Goal: Information Seeking & Learning: Learn about a topic

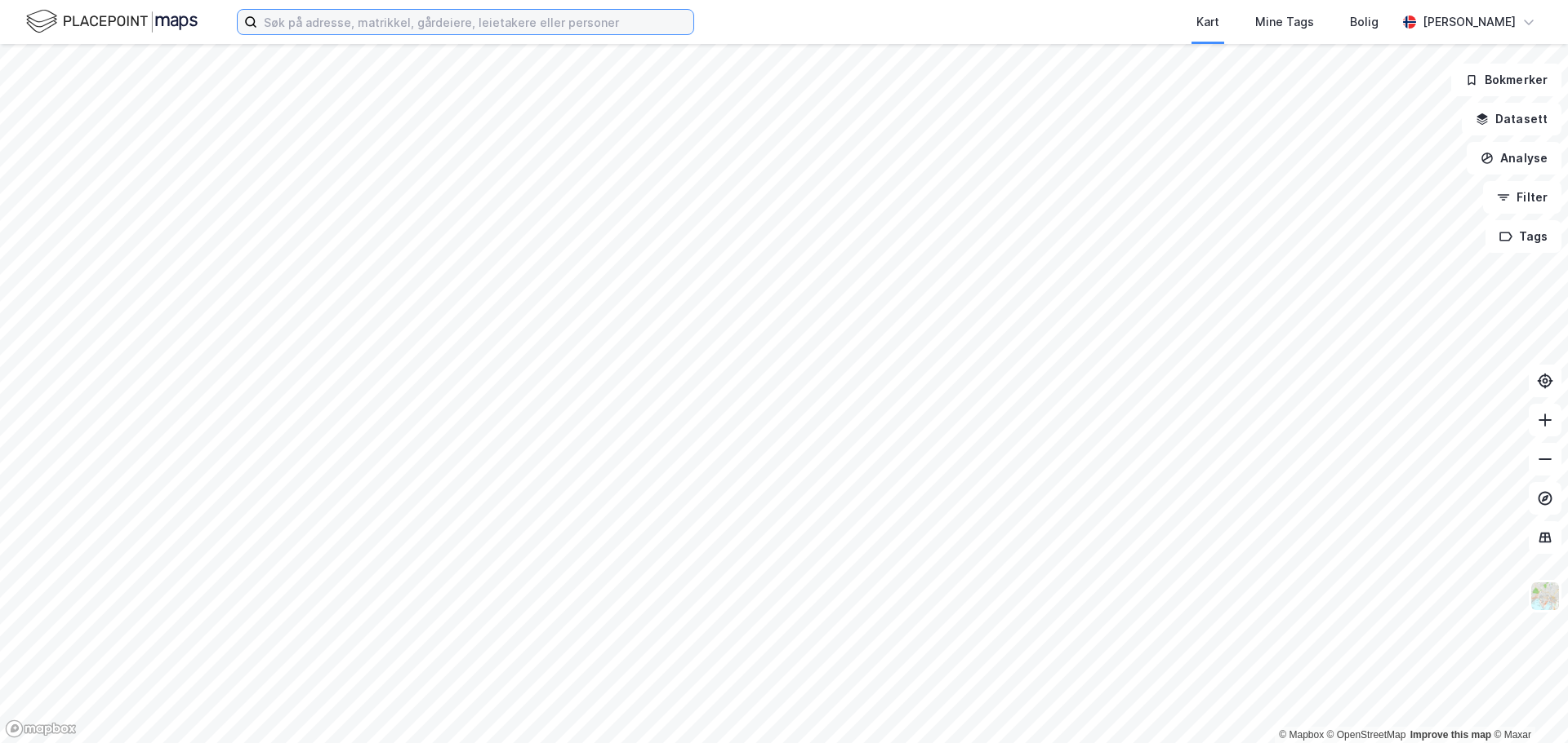
click at [403, 23] on input at bounding box center [474, 21] width 436 height 24
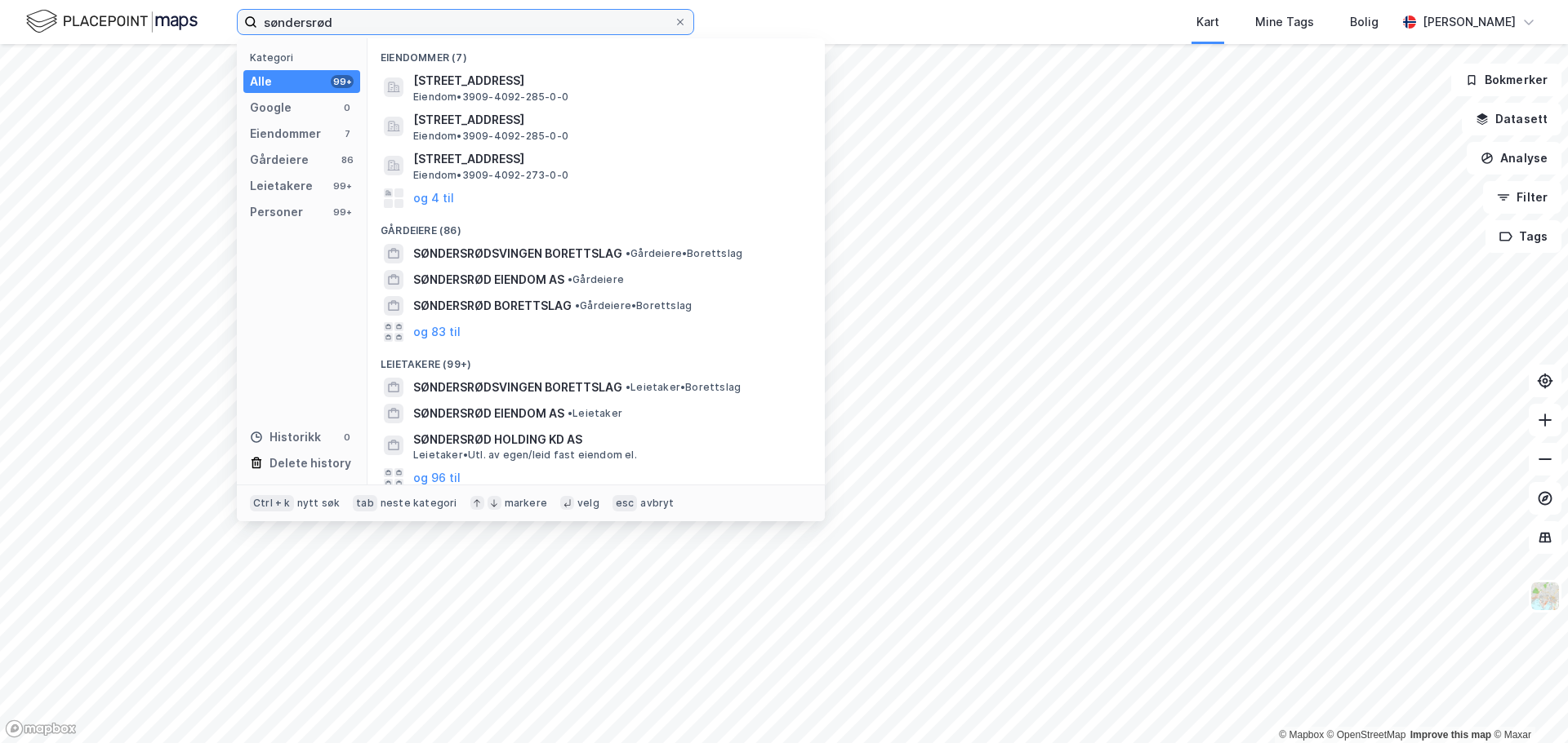
type input "søndersrød"
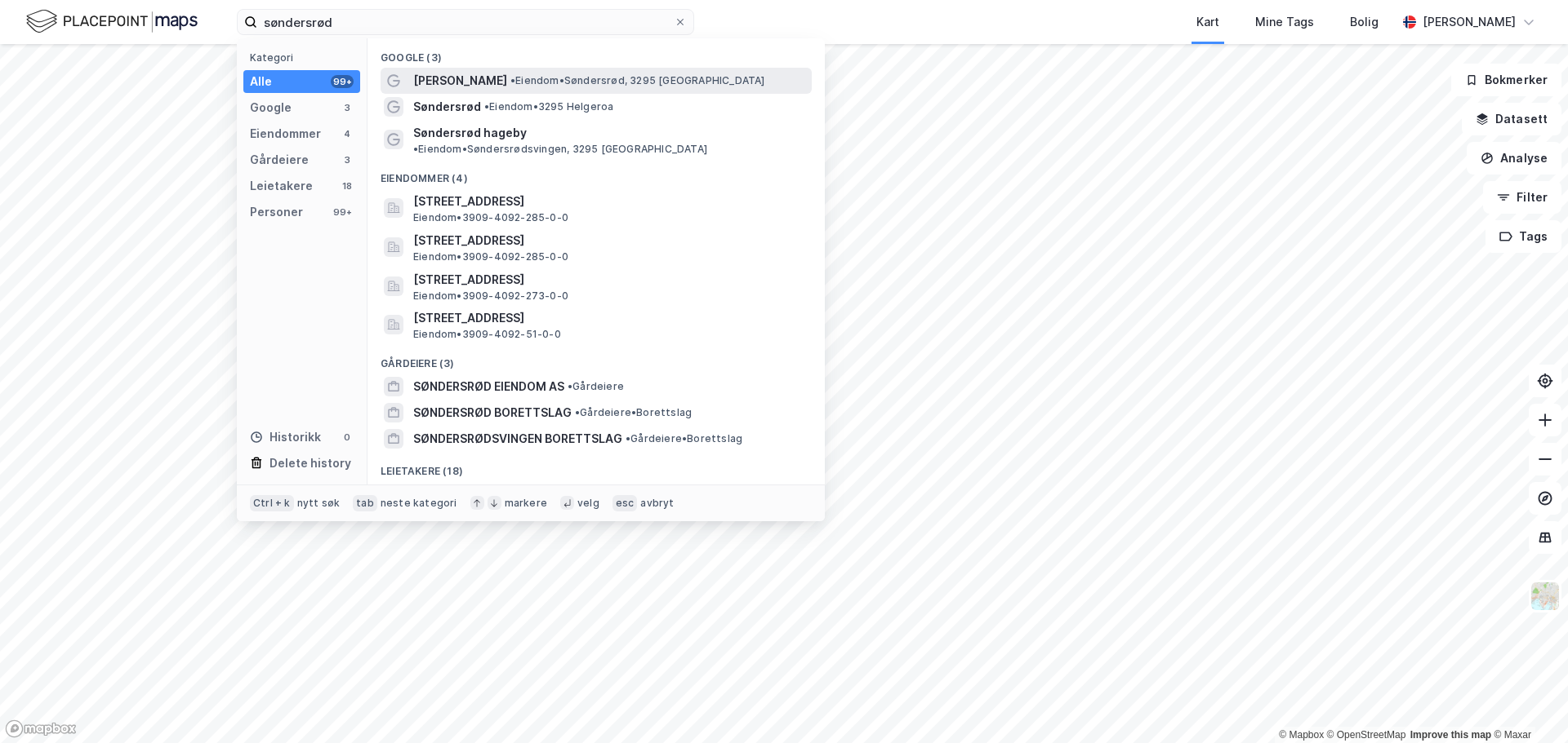
click at [487, 87] on span "[PERSON_NAME]" at bounding box center [459, 80] width 94 height 20
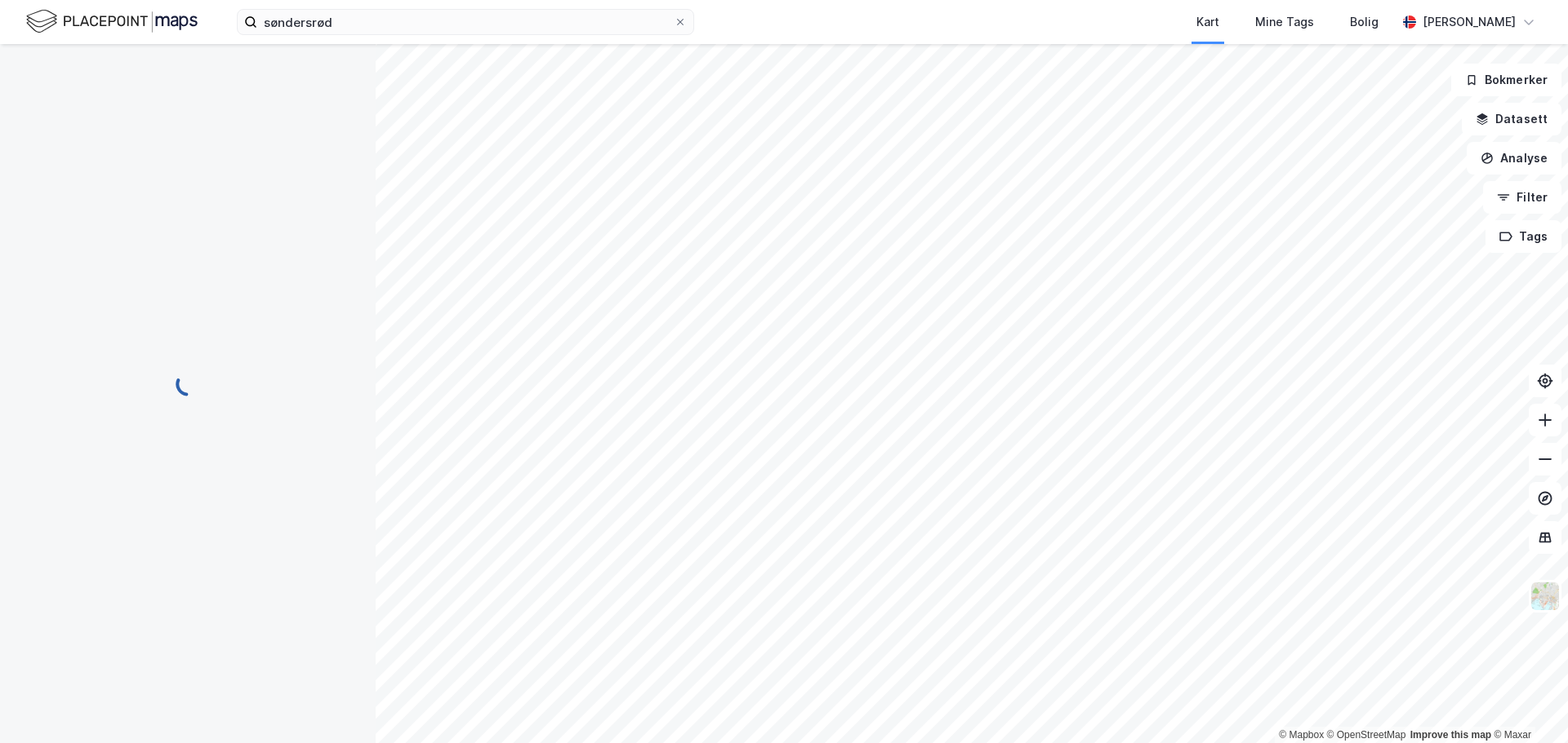
scroll to position [2, 0]
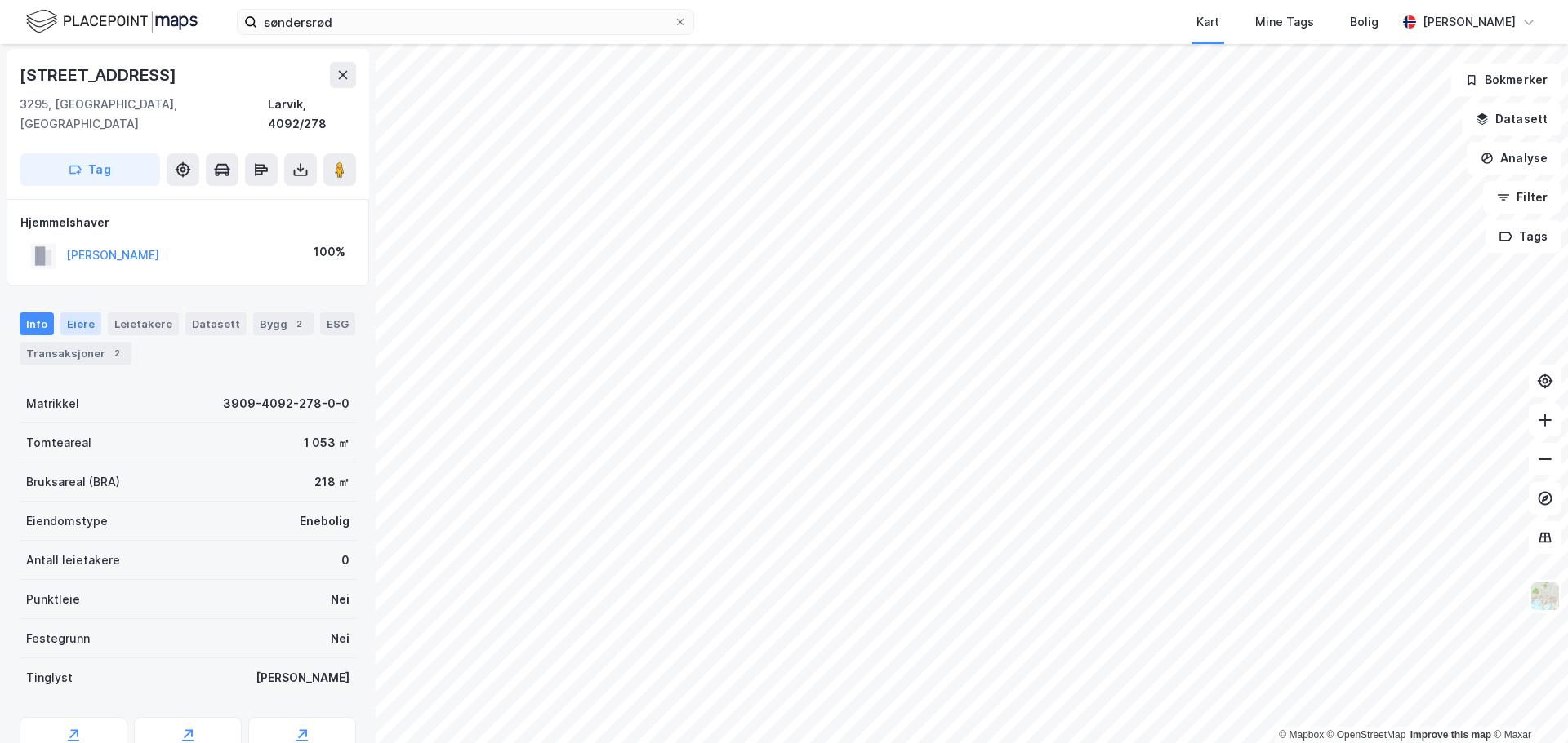
click at [78, 313] on div "Eiere" at bounding box center [81, 324] width 41 height 22
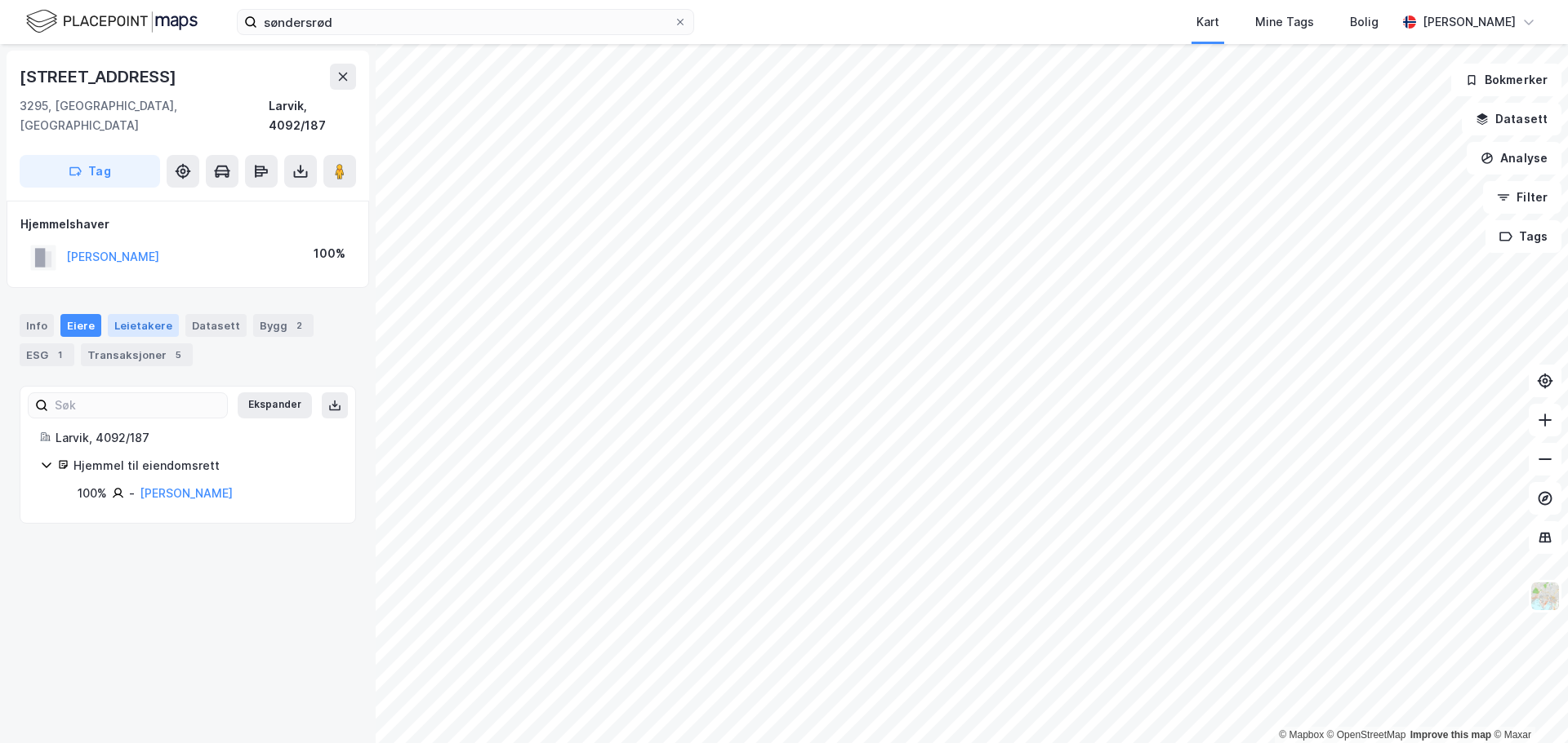
click at [151, 315] on div "Leietakere" at bounding box center [143, 326] width 71 height 22
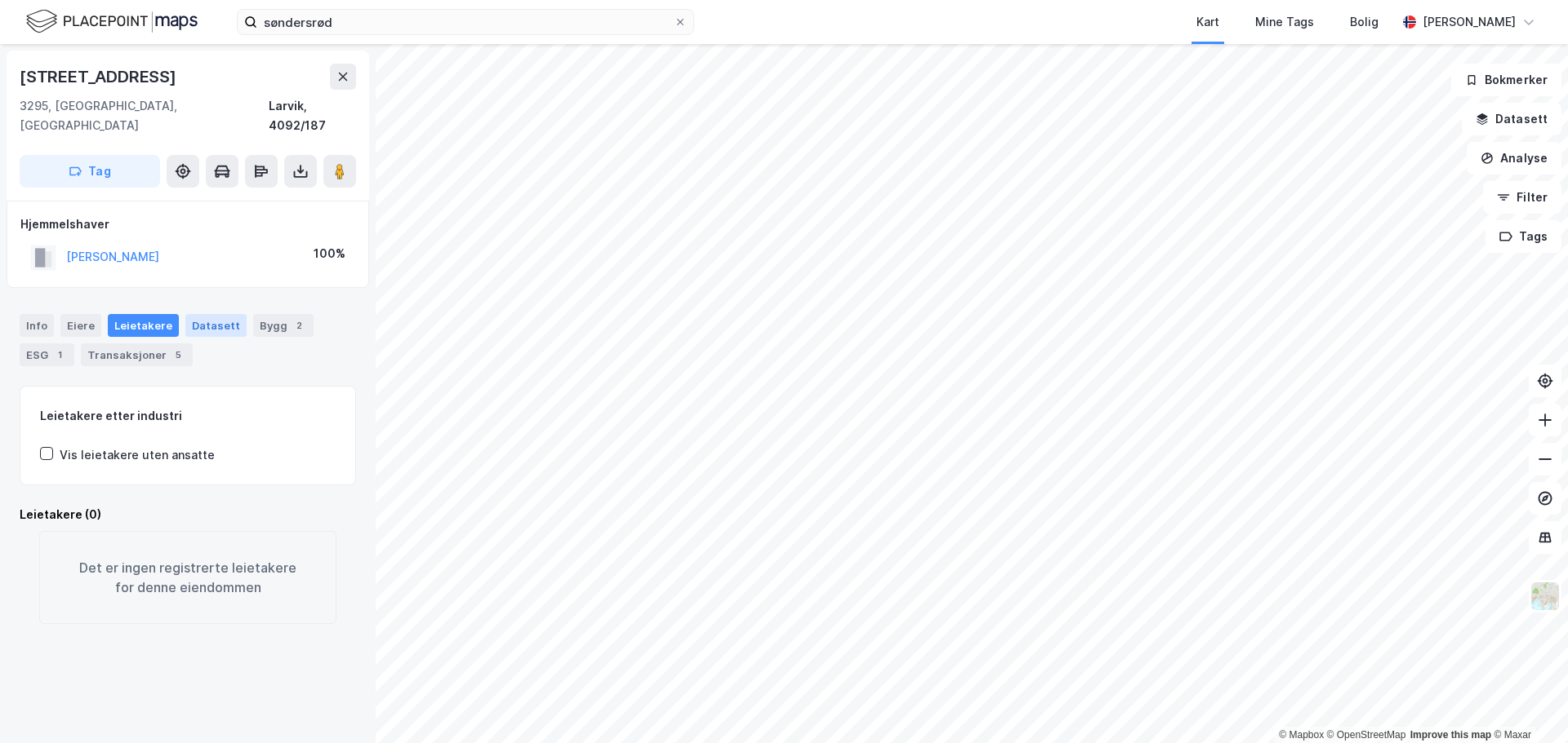
click at [191, 315] on div "Datasett" at bounding box center [216, 326] width 62 height 22
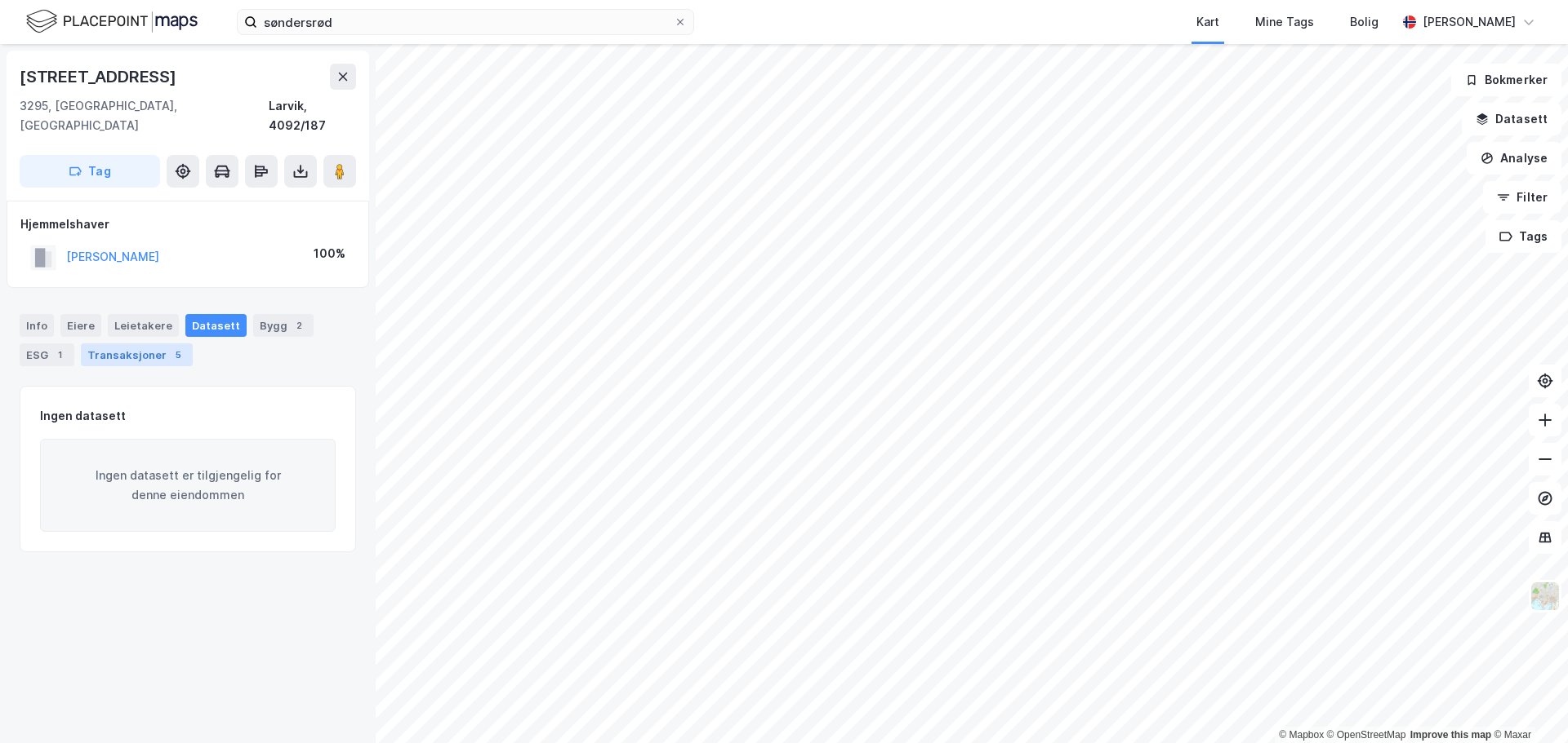
click at [141, 343] on div "Transaksjoner 5" at bounding box center [137, 355] width 112 height 22
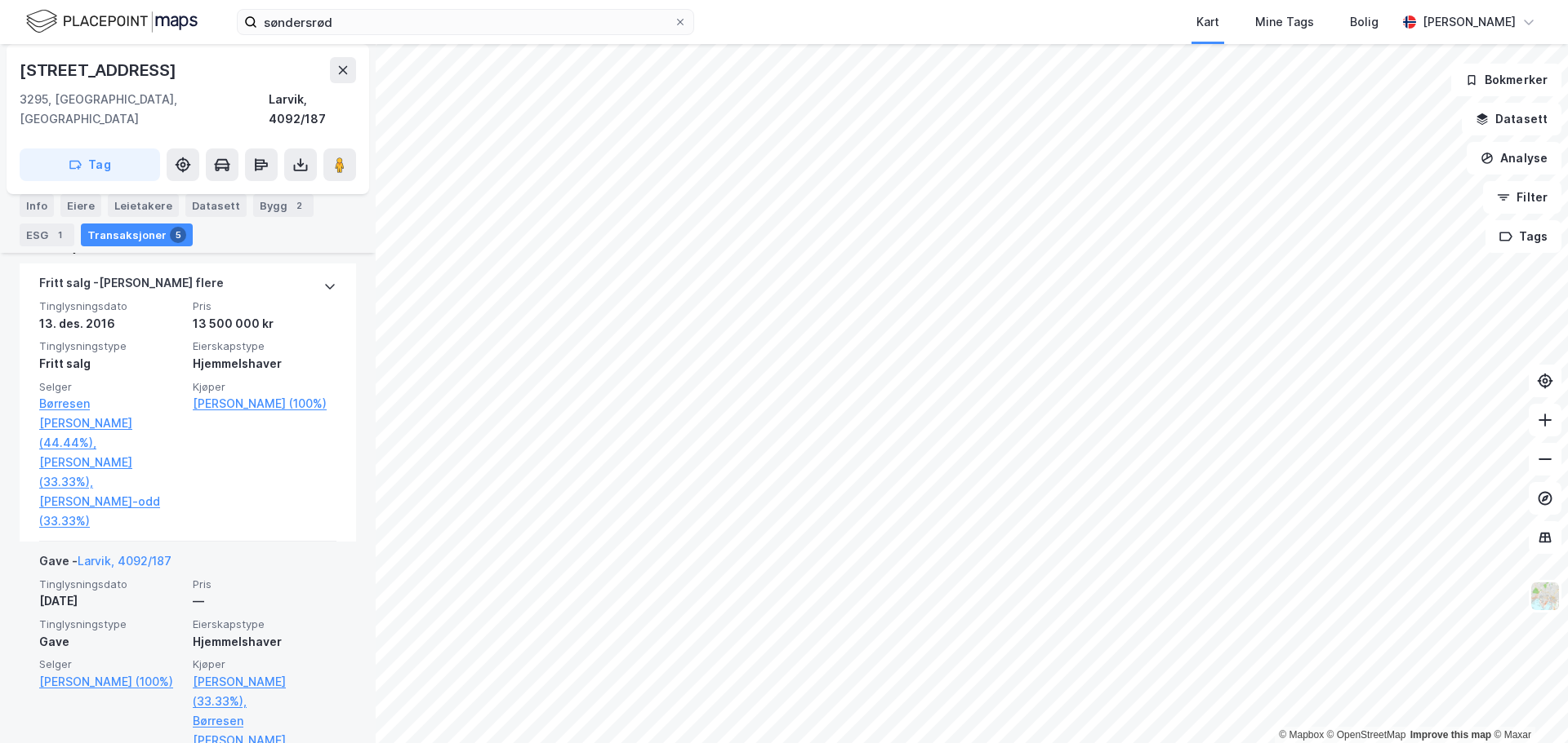
scroll to position [327, 0]
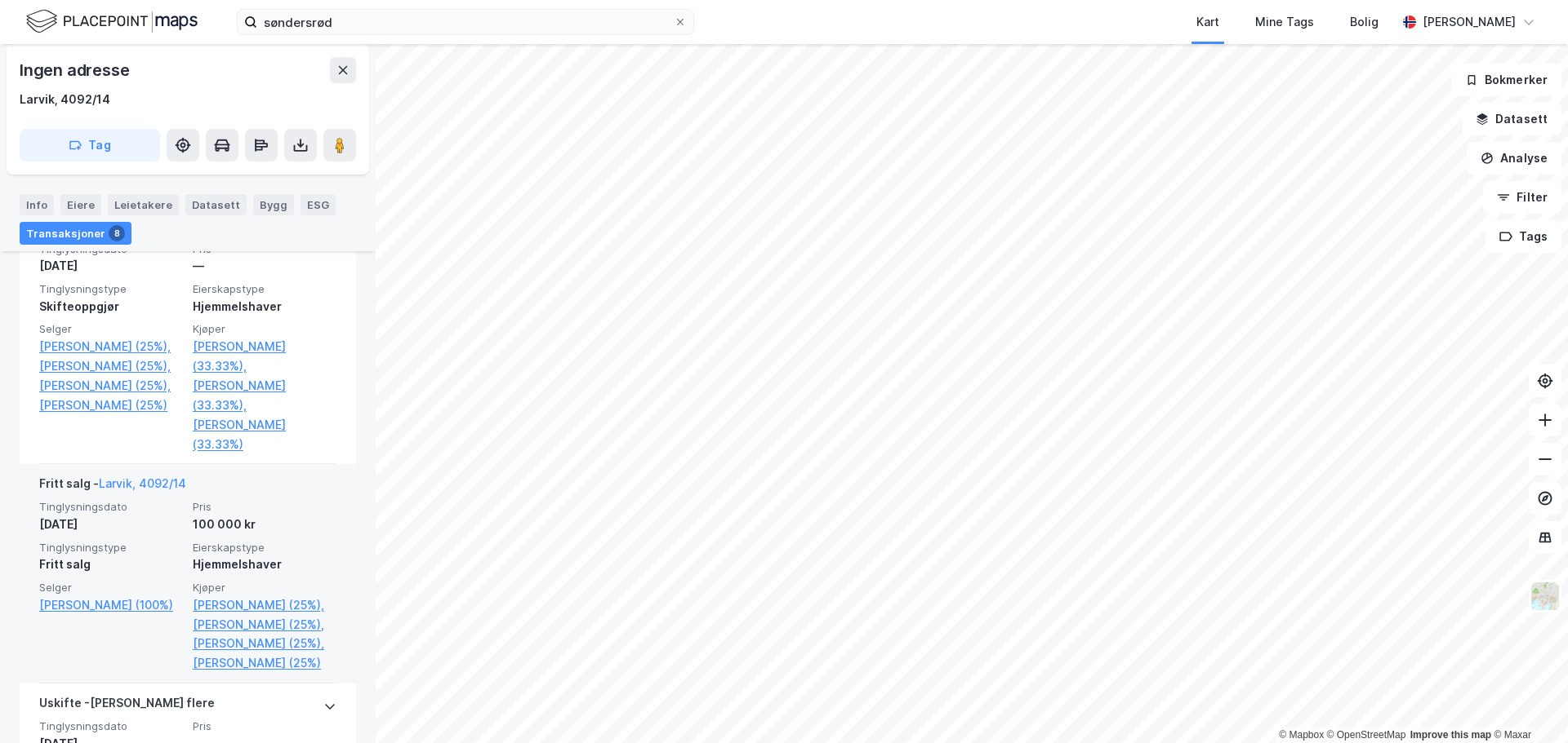
scroll to position [1438, 0]
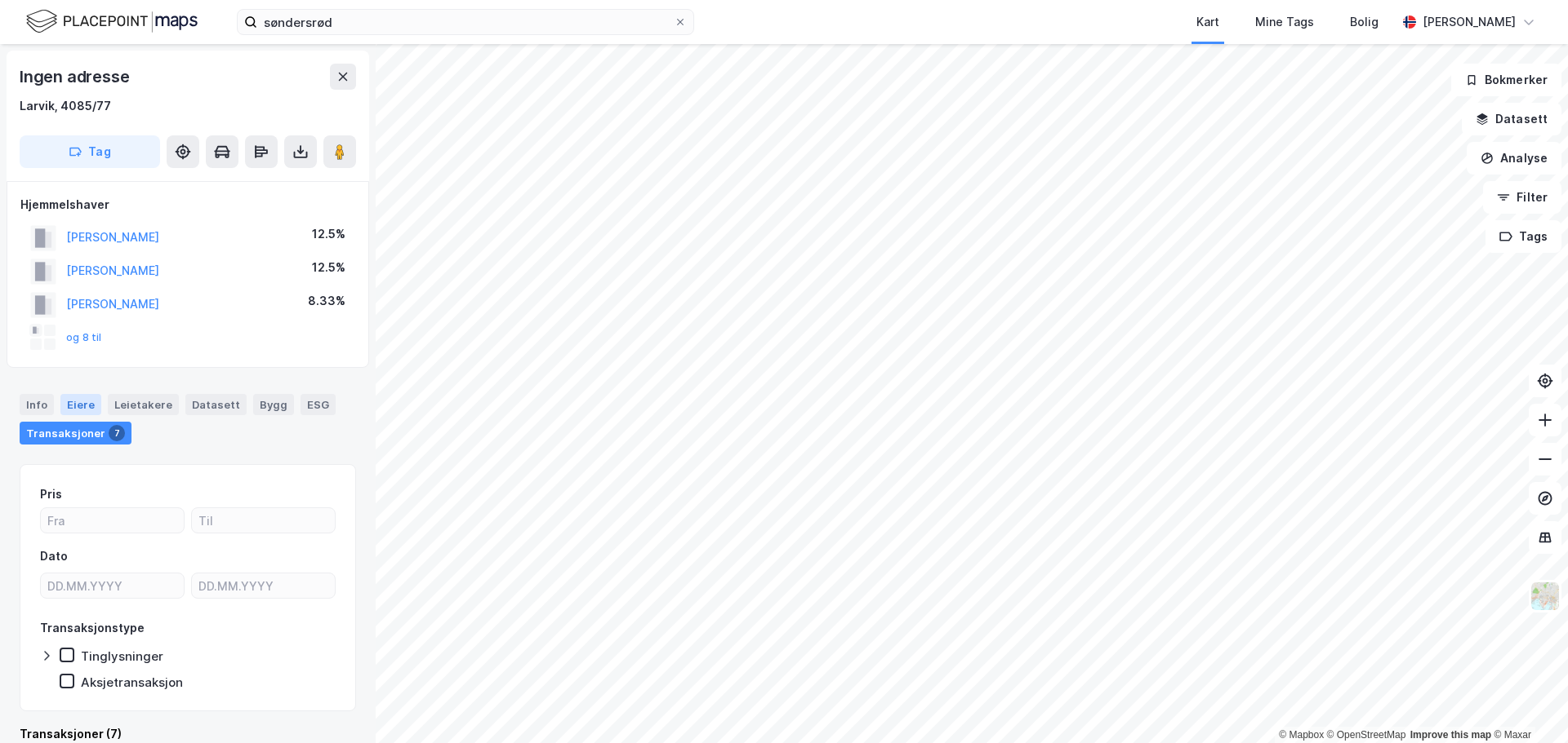
click at [78, 406] on div "Eiere" at bounding box center [81, 404] width 41 height 21
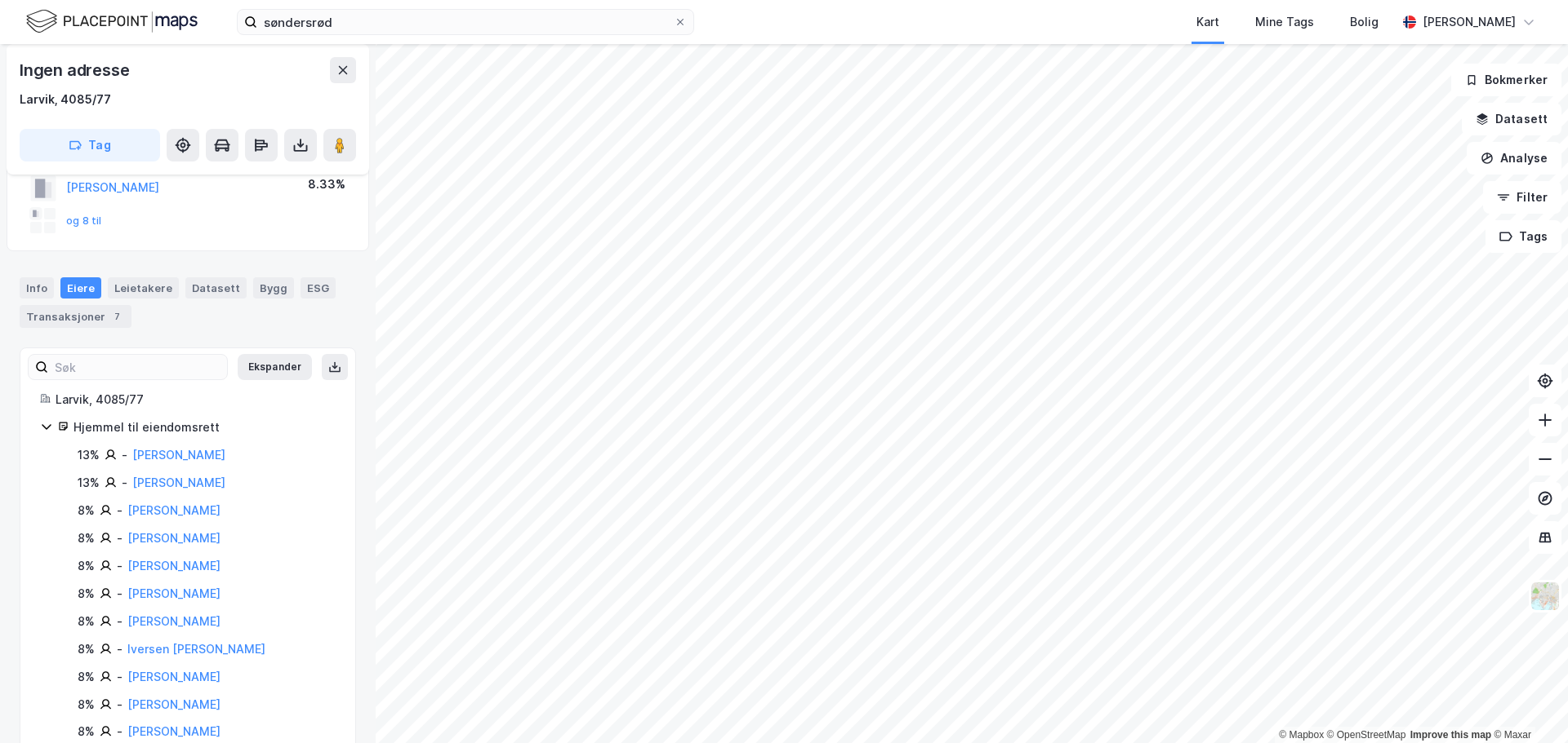
scroll to position [155, 0]
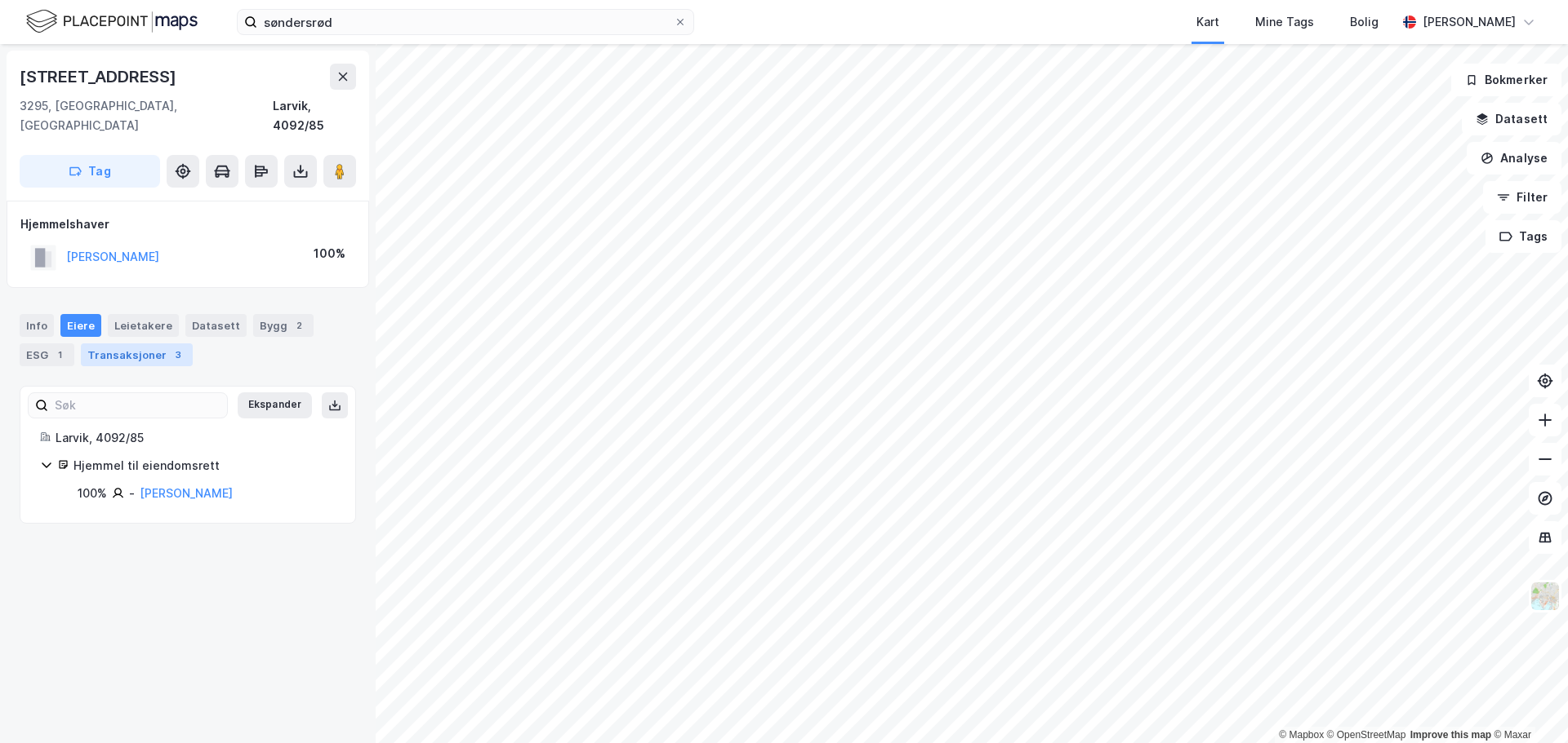
click at [138, 343] on div "Transaksjoner 3" at bounding box center [137, 355] width 112 height 22
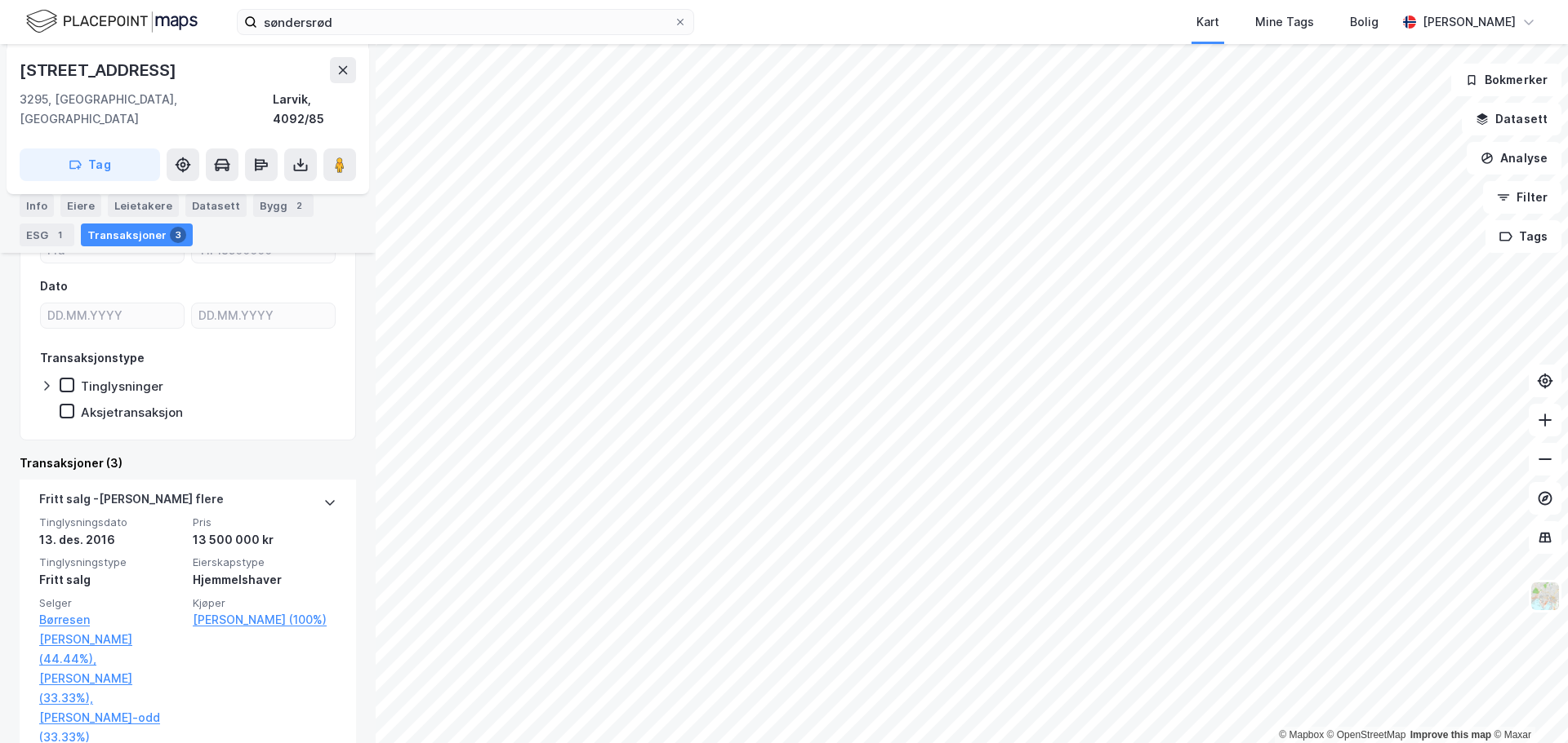
scroll to position [245, 0]
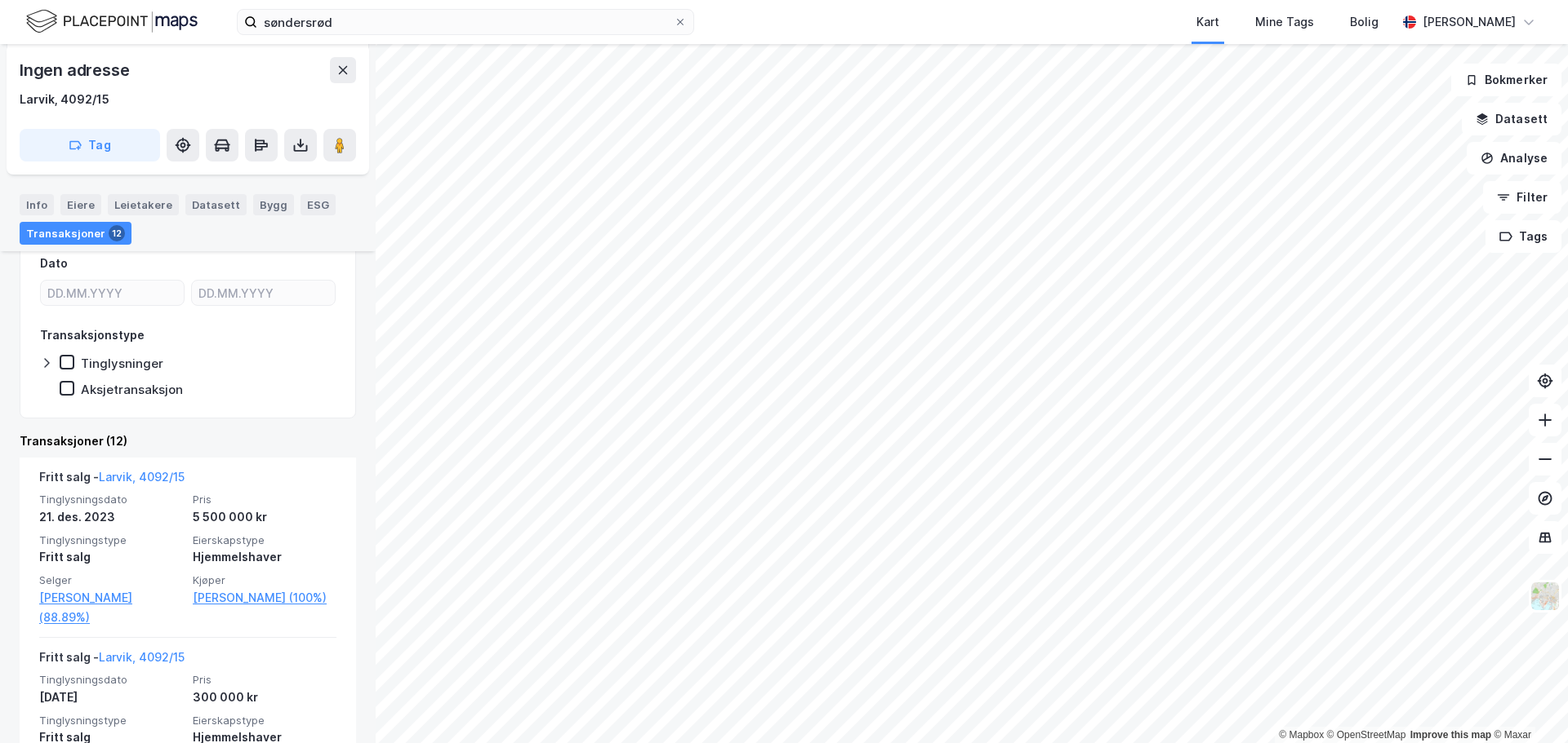
scroll to position [245, 0]
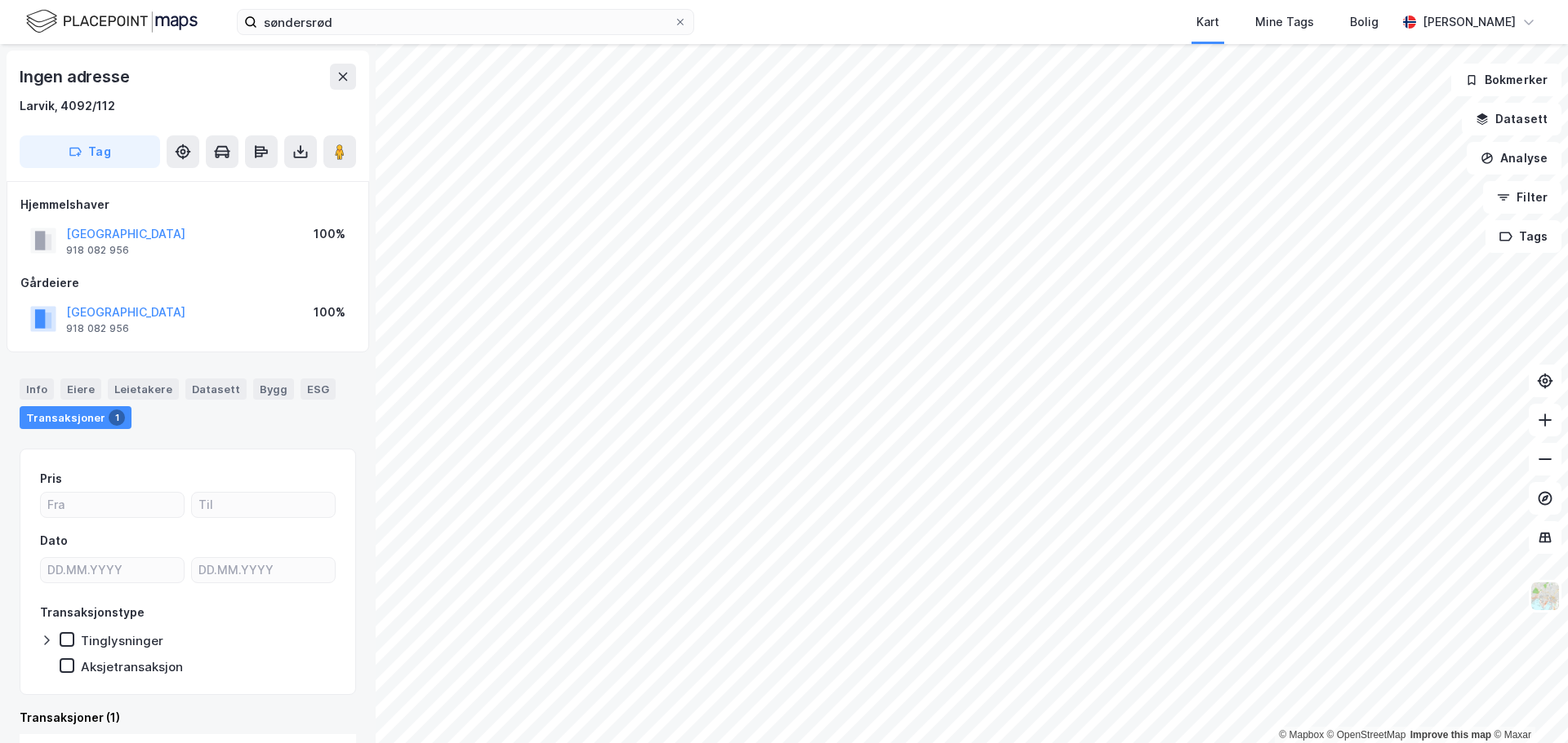
click at [82, 422] on div "Transaksjoner 1" at bounding box center [76, 417] width 112 height 22
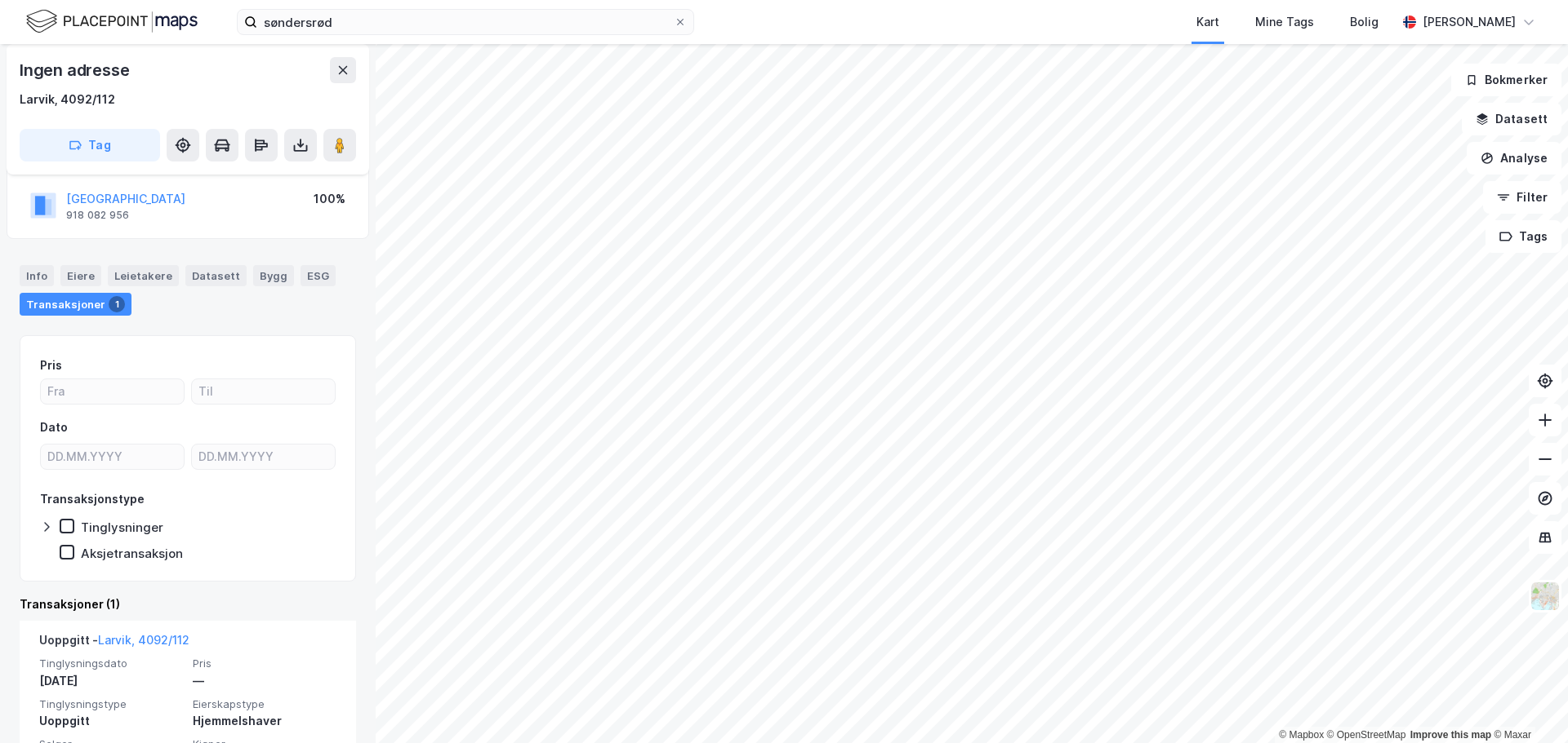
scroll to position [171, 0]
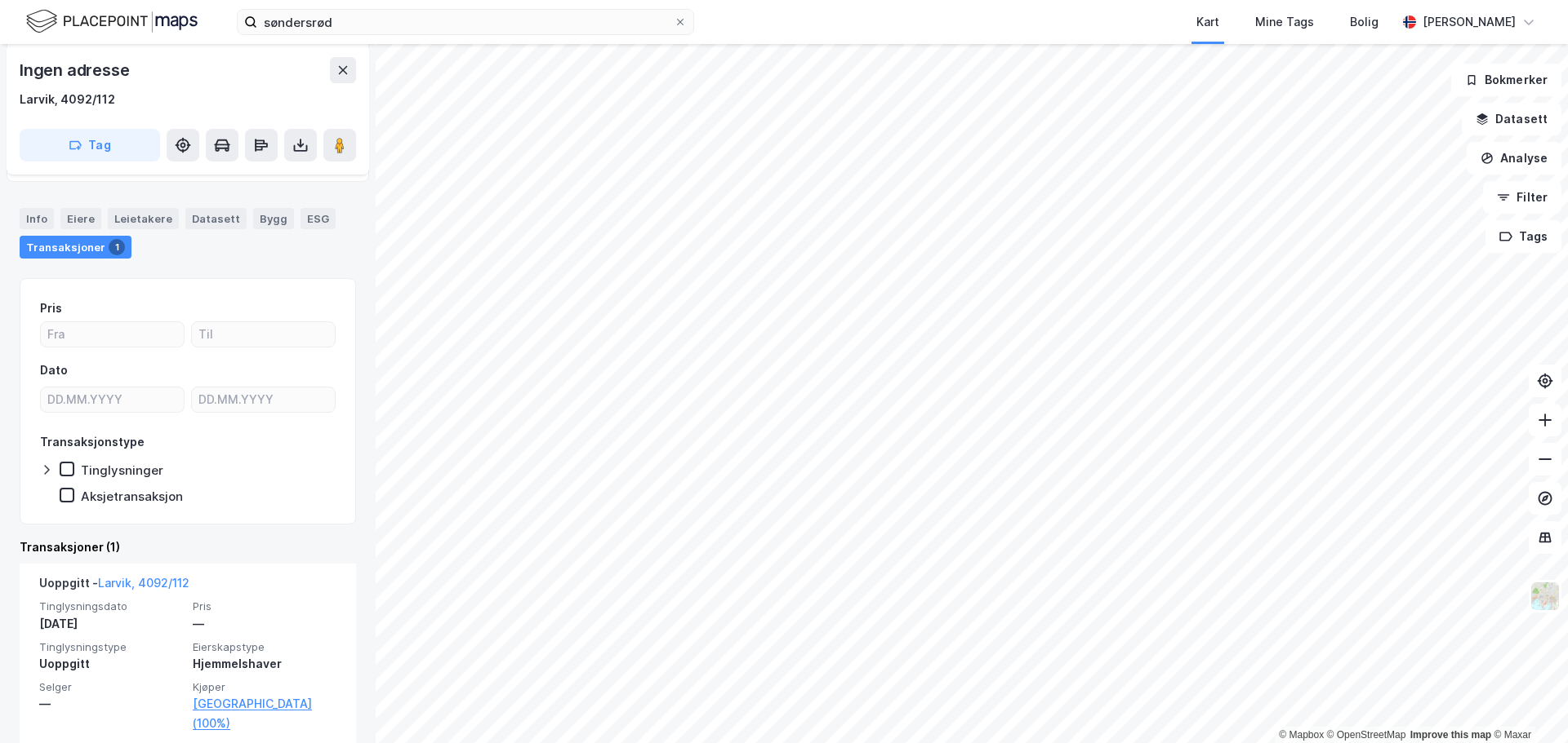
click at [335, 407] on div "© Mapbox © OpenStreetMap Improve this map © Maxar Ingen adresse [GEOGRAPHIC_DAT…" at bounding box center [784, 393] width 1568 height 699
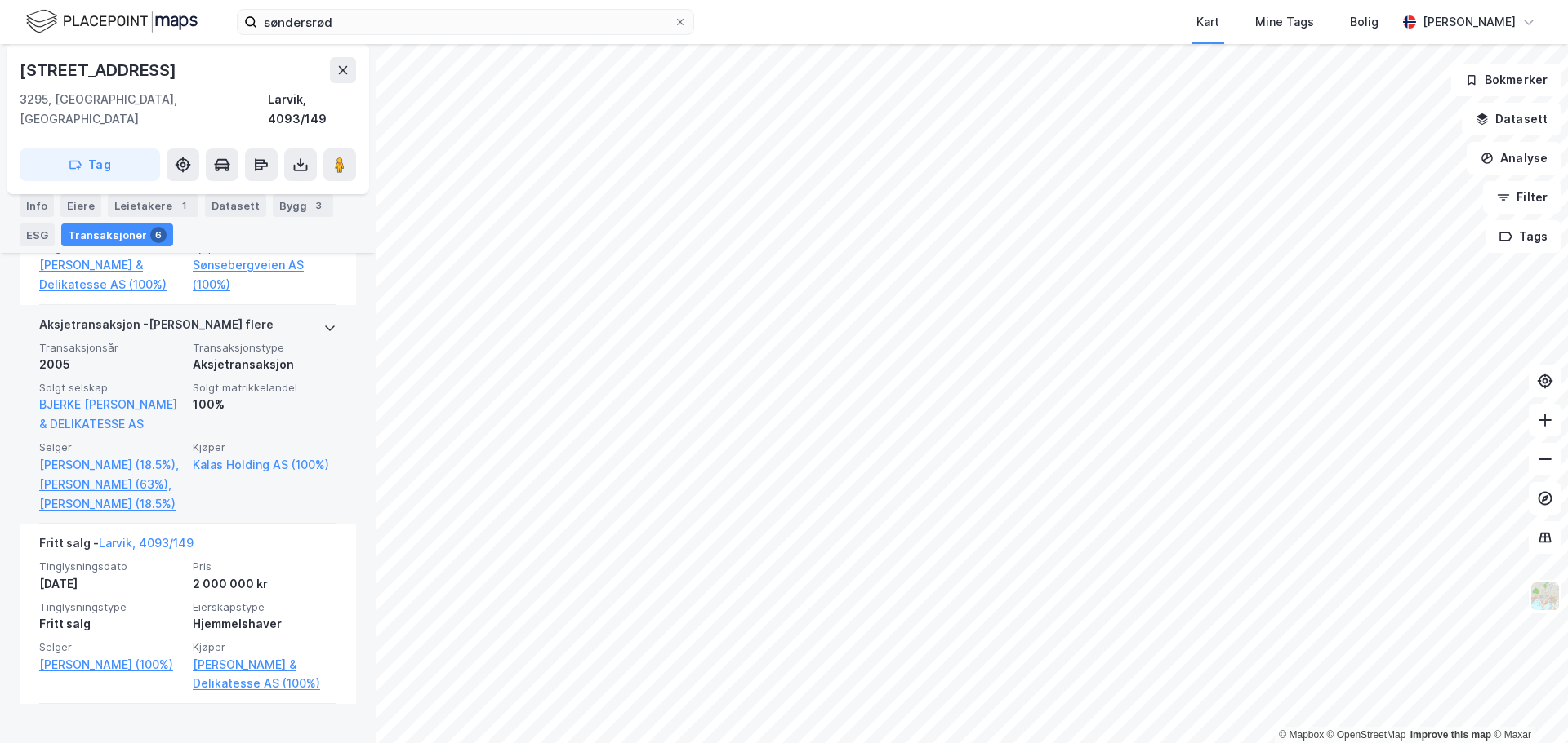
scroll to position [1230, 0]
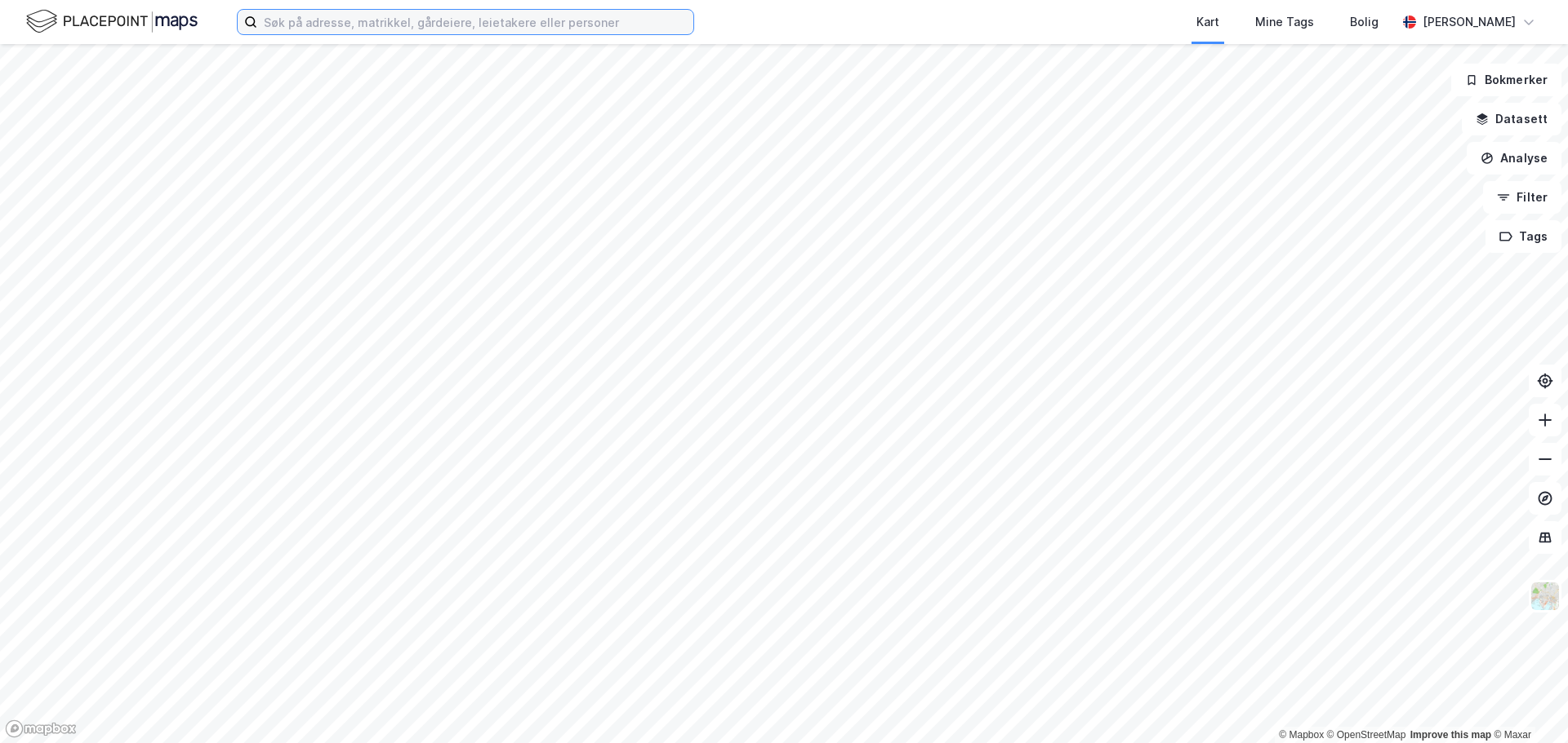
click at [405, 19] on input at bounding box center [474, 21] width 436 height 24
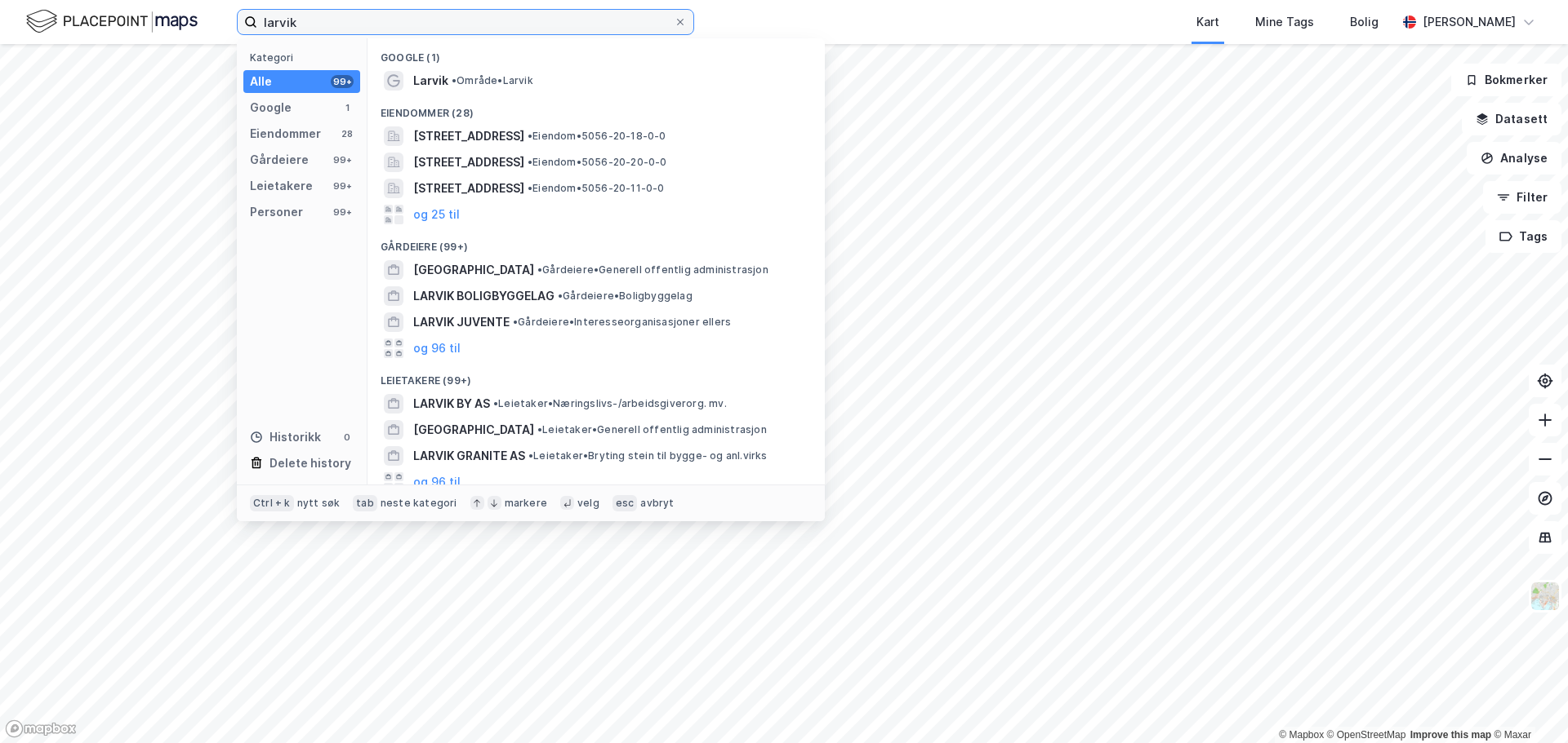
drag, startPoint x: 332, startPoint y: 22, endPoint x: -81, endPoint y: -20, distance: 415.1
click at [0, 0] on html "larvik Kategori Alle 99+ Google 1 Eiendommer 28 Gårdeiere 99+ Leietakere 99+ Pe…" at bounding box center [784, 372] width 1568 height 743
type input "stavern"
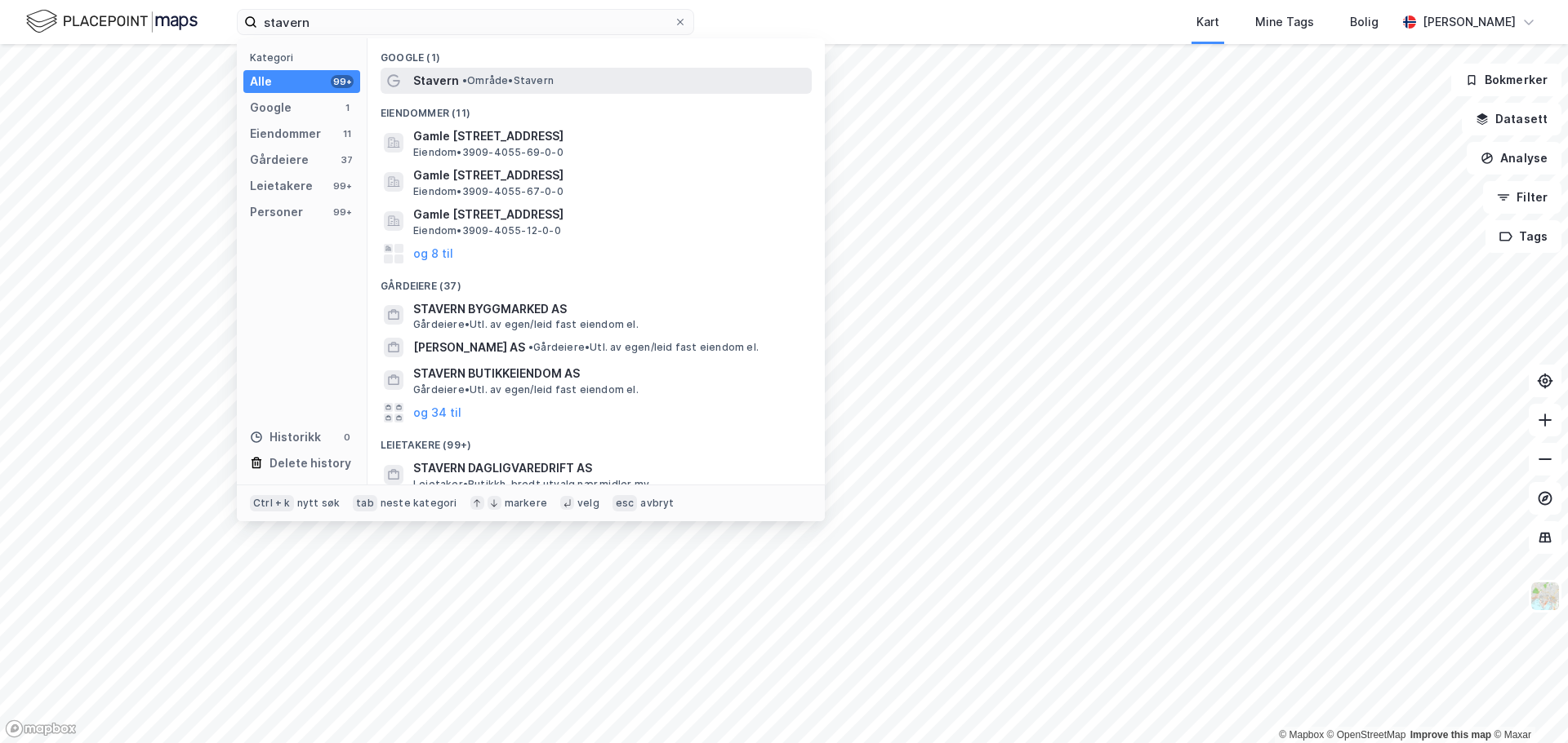
click at [467, 82] on span "•" at bounding box center [464, 80] width 5 height 12
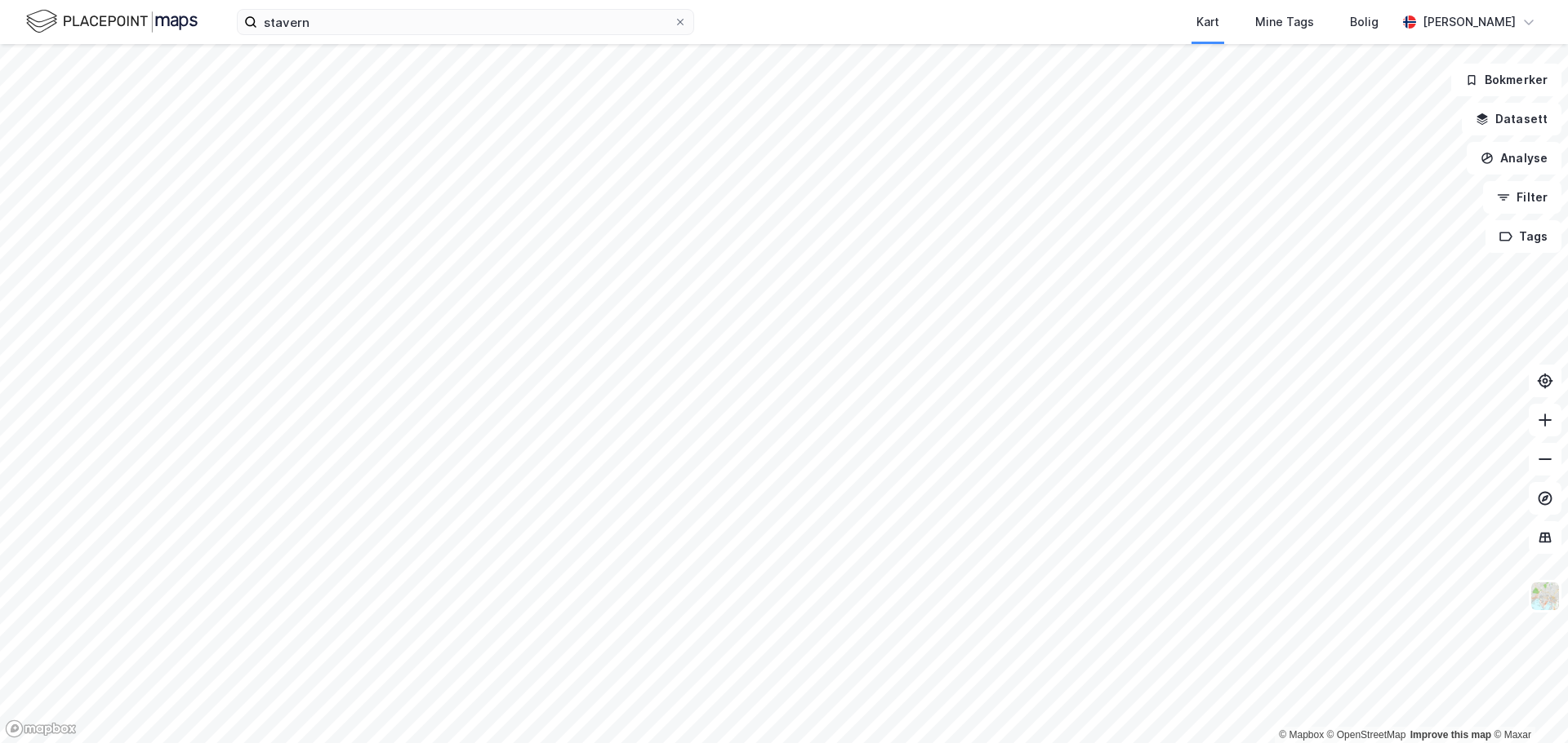
click at [697, 743] on html "stavern Kart Mine Tags [PERSON_NAME] [PERSON_NAME] © Mapbox © OpenStreetMap Imp…" at bounding box center [784, 372] width 1568 height 743
click at [620, 743] on html "stavern Kart Mine Tags Bolig Thomas Solem © Mapbox © OpenStreetMap Improve this…" at bounding box center [784, 372] width 1568 height 743
click at [1487, 156] on icon "button" at bounding box center [1487, 159] width 13 height 13
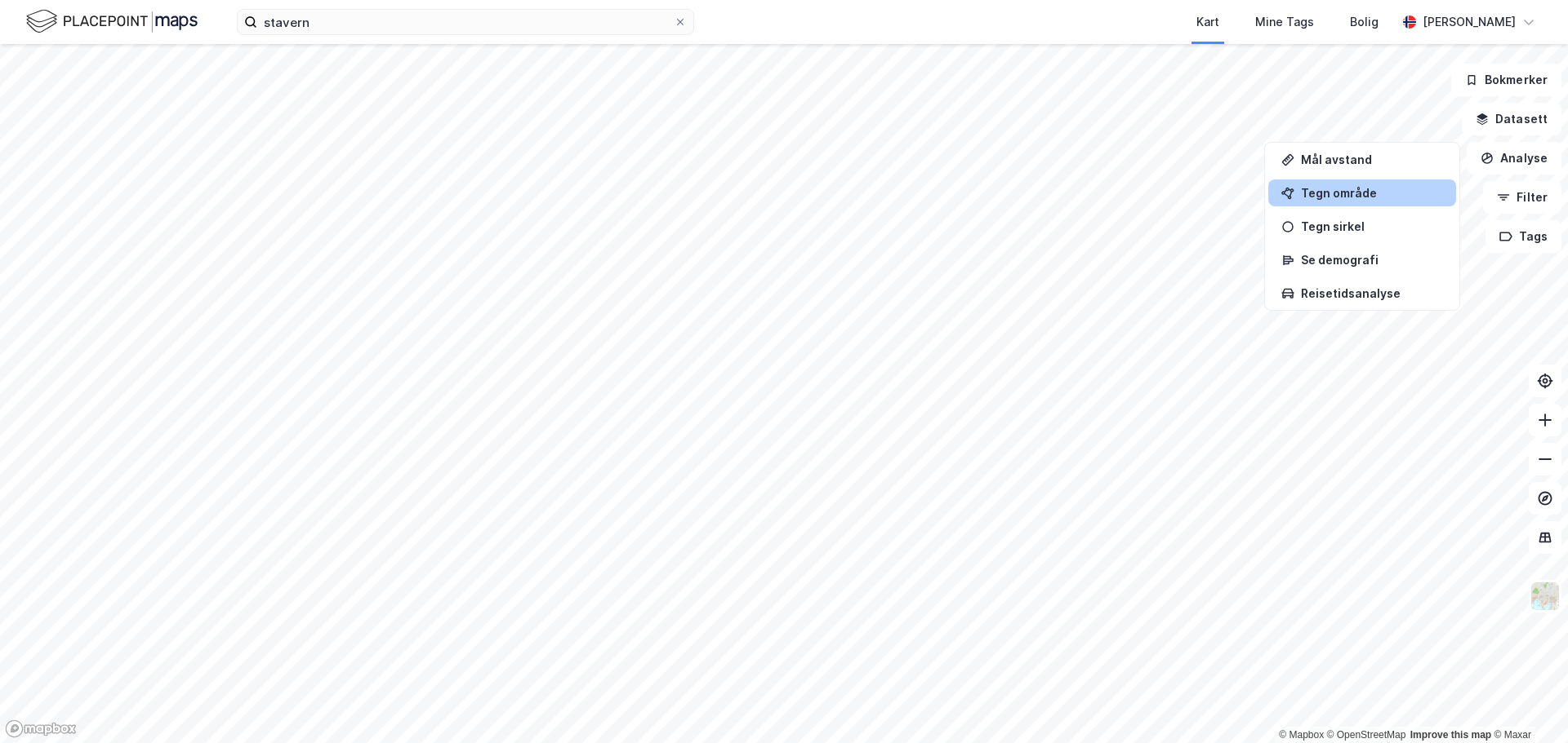
click at [1355, 197] on div "Tegn område" at bounding box center [1372, 192] width 142 height 14
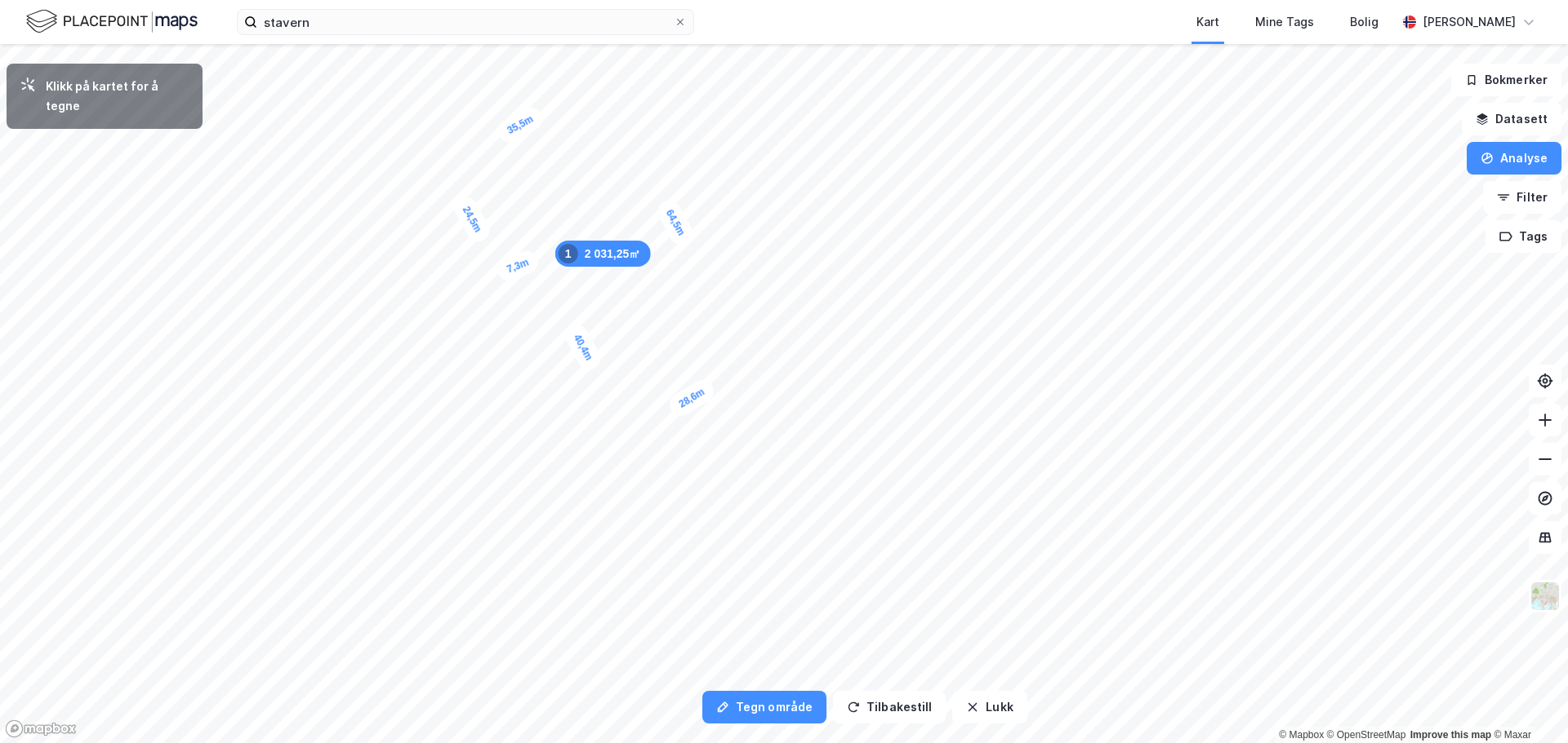
click at [535, 259] on div "7,3m" at bounding box center [517, 266] width 48 height 36
click at [629, 448] on div "2,7m" at bounding box center [630, 441] width 28 height 44
